Goal: Information Seeking & Learning: Learn about a topic

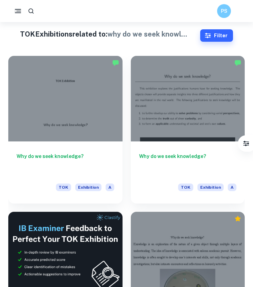
scroll to position [164, 0]
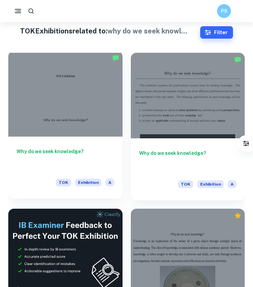
click at [77, 152] on h6 "Why do we seek knowledge?" at bounding box center [66, 158] width 98 height 23
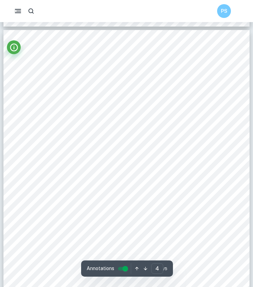
scroll to position [1041, 0]
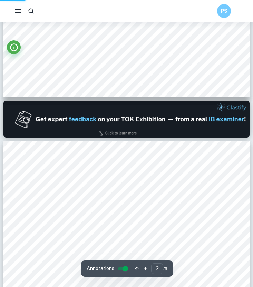
scroll to position [253, 0]
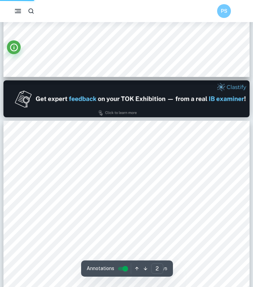
type input "1"
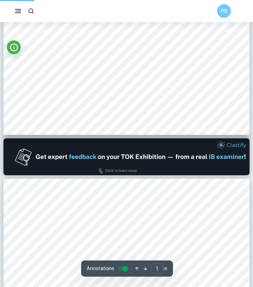
scroll to position [206, 0]
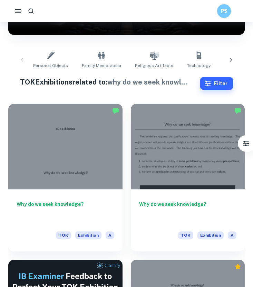
scroll to position [124, 0]
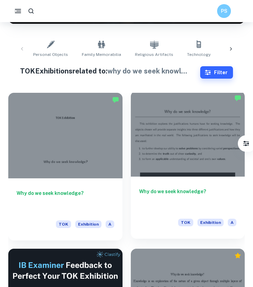
click at [162, 191] on h6 "Why do we seek knowledge?" at bounding box center [188, 198] width 98 height 23
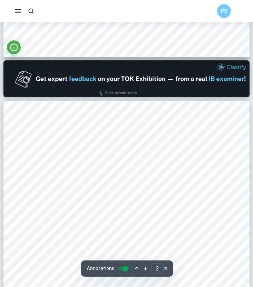
type input "1"
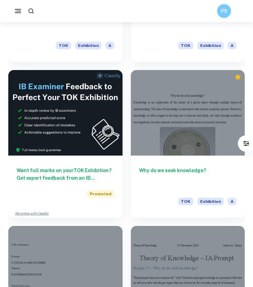
scroll to position [309, 0]
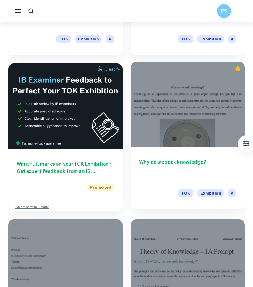
click at [169, 160] on h6 "Why do we seek knowledge?" at bounding box center [188, 169] width 98 height 23
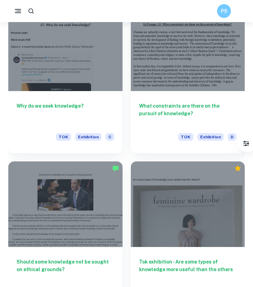
scroll to position [2411, 0]
